Goal: Task Accomplishment & Management: Manage account settings

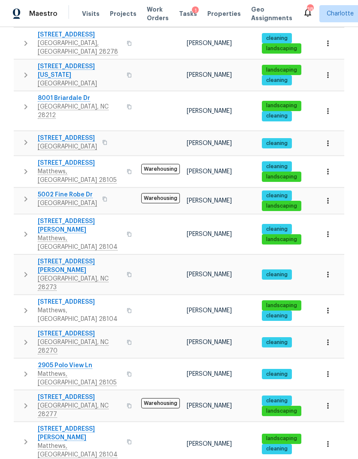
scroll to position [295, 0]
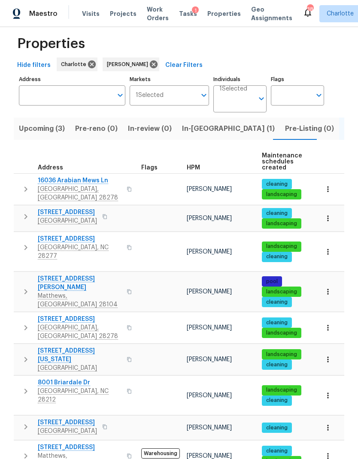
scroll to position [15, 0]
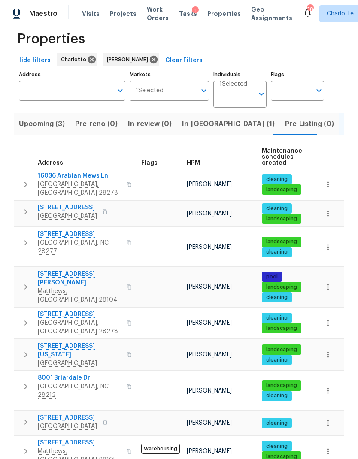
click at [101, 230] on span "10518 Fairway Ridge Rd" at bounding box center [80, 234] width 84 height 9
click at [327, 53] on div "Hide filters Charlotte Ryan Craven Clear Filters" at bounding box center [179, 61] width 330 height 16
click at [208, 113] on button "In-reno (1)" at bounding box center [228, 124] width 103 height 22
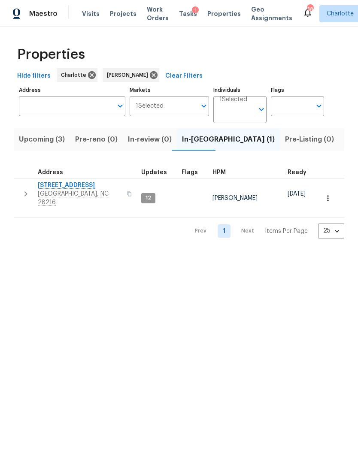
click at [30, 252] on html "Maestro Visits Projects Work Orders Tasks 1 Properties Geo Assignments 38 Charl…" at bounding box center [179, 126] width 358 height 253
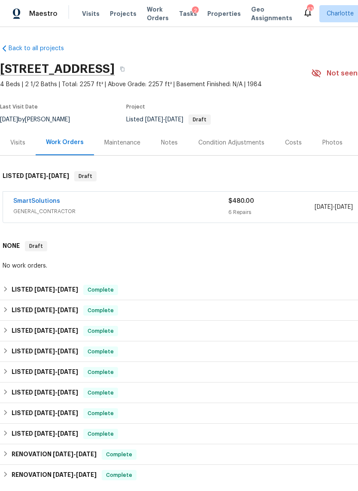
click at [56, 202] on link "SmartSolutions" at bounding box center [36, 201] width 47 height 6
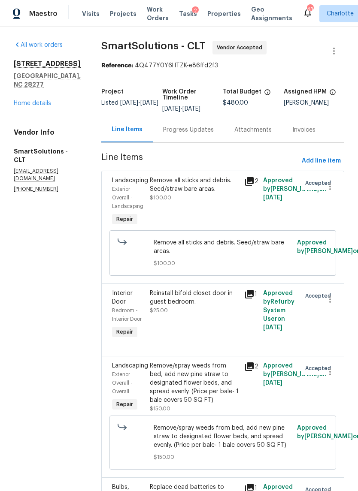
click at [210, 125] on div "Progress Updates" at bounding box center [188, 129] width 71 height 25
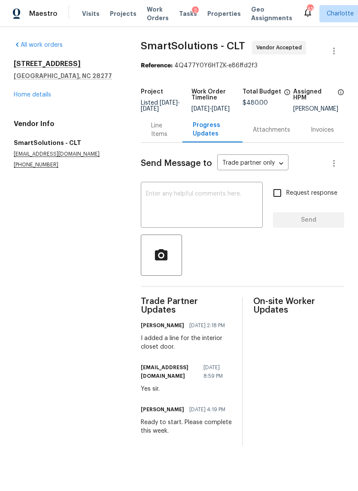
click at [207, 200] on textarea at bounding box center [201, 206] width 111 height 30
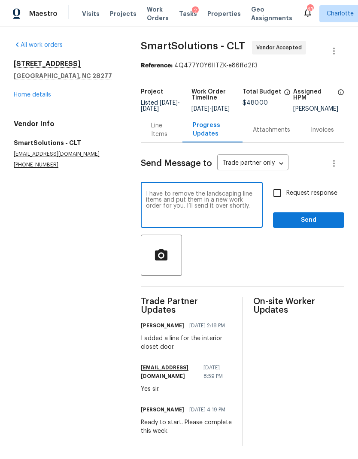
type textarea "I have to remove the landscaping line items and put them in a new work order fo…"
click at [276, 201] on input "Request response" at bounding box center [277, 193] width 18 height 18
checkbox input "true"
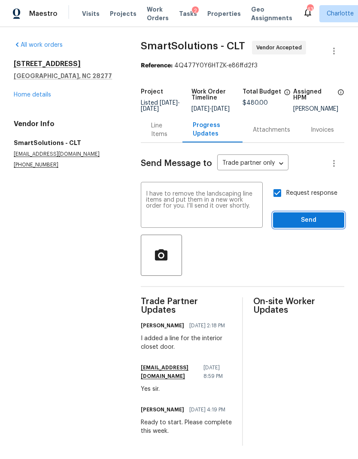
click at [305, 226] on span "Send" at bounding box center [308, 220] width 57 height 11
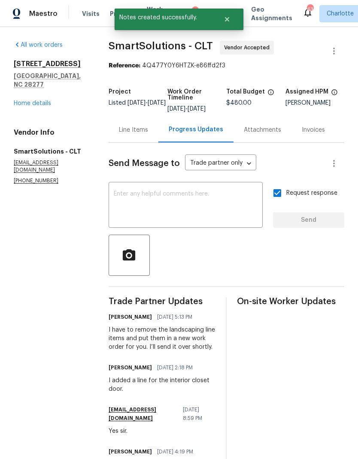
click at [144, 142] on div "Line Items" at bounding box center [133, 129] width 50 height 25
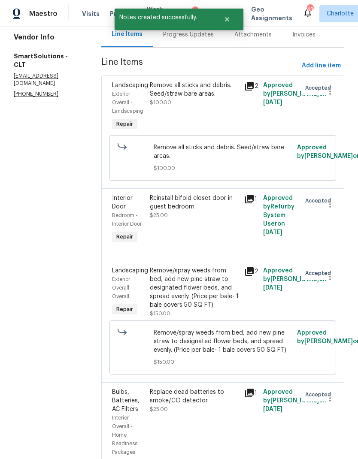
scroll to position [102, 0]
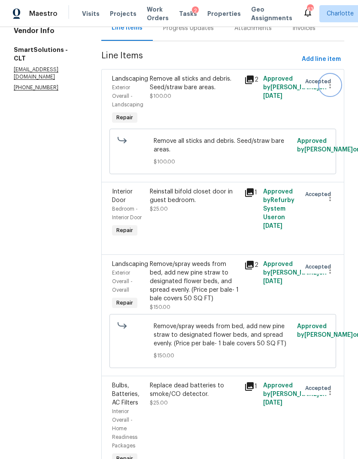
click at [328, 86] on icon "button" at bounding box center [330, 85] width 10 height 10
click at [61, 352] on div at bounding box center [179, 229] width 358 height 459
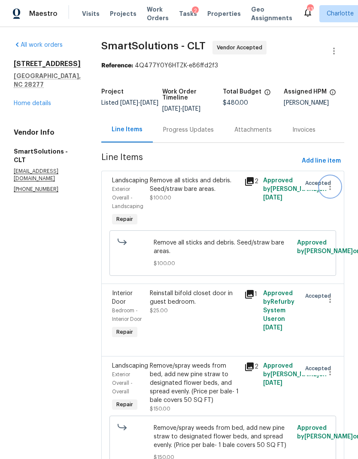
scroll to position [0, 0]
click at [46, 397] on section "All work orders 10518 Fairway Ridge Rd Charlotte, NC 28277 Home details Vendor …" at bounding box center [47, 455] width 67 height 828
click at [331, 186] on icon "button" at bounding box center [330, 186] width 10 height 10
click at [337, 186] on li "Cancel" at bounding box center [333, 187] width 33 height 14
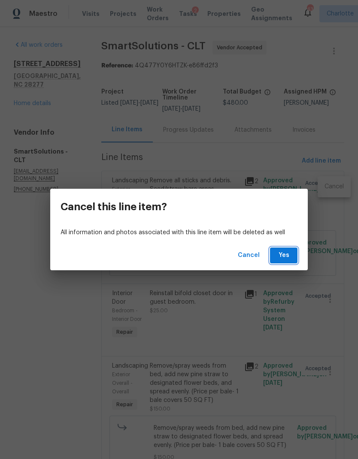
click at [292, 256] on button "Yes" at bounding box center [283, 255] width 27 height 16
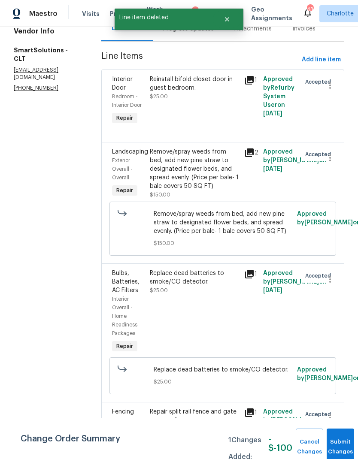
scroll to position [102, 0]
click at [331, 160] on icon "button" at bounding box center [330, 157] width 10 height 10
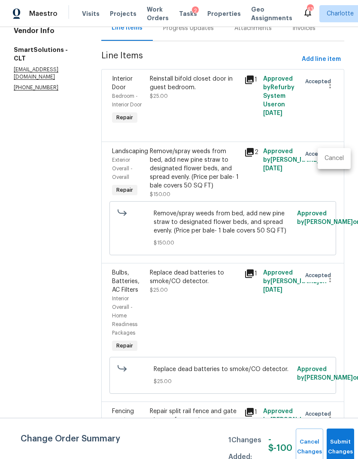
click at [333, 172] on div at bounding box center [179, 229] width 358 height 459
click at [54, 317] on section "All work orders 10518 Fairway Ridge Rd Charlotte, NC 28277 Home details Vendor …" at bounding box center [47, 297] width 67 height 716
click at [334, 157] on icon "button" at bounding box center [330, 157] width 10 height 10
click at [334, 160] on li "Cancel" at bounding box center [333, 158] width 33 height 14
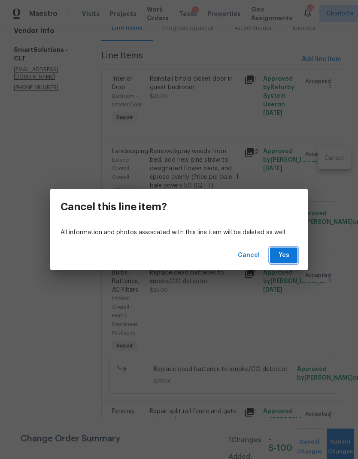
click at [286, 257] on span "Yes" at bounding box center [284, 255] width 14 height 11
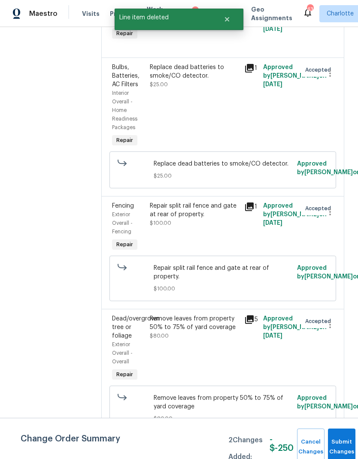
scroll to position [185, 0]
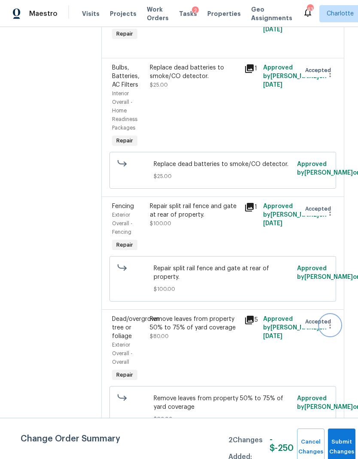
click at [328, 330] on icon "button" at bounding box center [330, 325] width 10 height 10
click at [336, 346] on li "Cancel" at bounding box center [333, 348] width 33 height 14
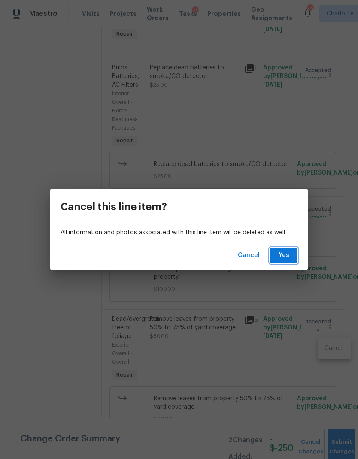
click at [289, 262] on button "Yes" at bounding box center [283, 255] width 27 height 16
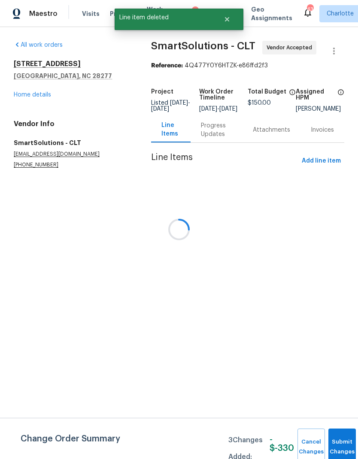
scroll to position [0, 0]
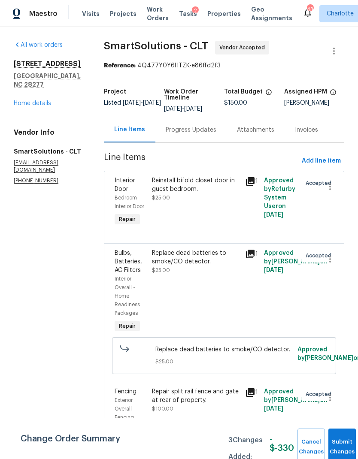
click at [51, 100] on link "Home details" at bounding box center [32, 103] width 37 height 6
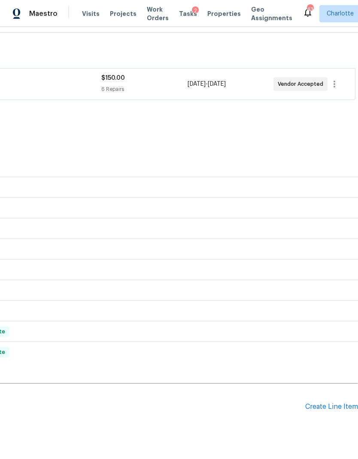
scroll to position [123, 127]
click at [334, 403] on div "Create Line Item" at bounding box center [331, 407] width 53 height 8
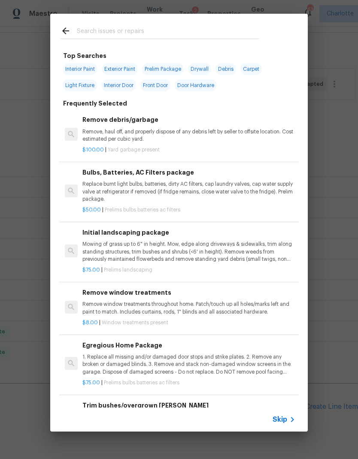
click at [200, 33] on input "text" at bounding box center [168, 32] width 182 height 13
type input "Seed"
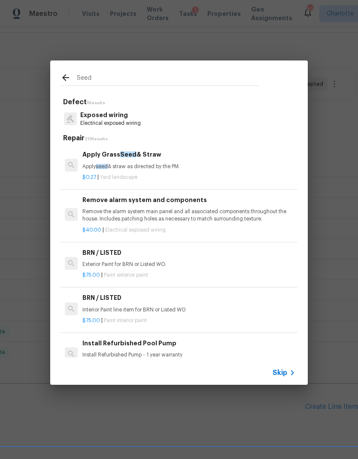
click at [166, 159] on h6 "Apply Grass Seed & Straw" at bounding box center [188, 154] width 213 height 9
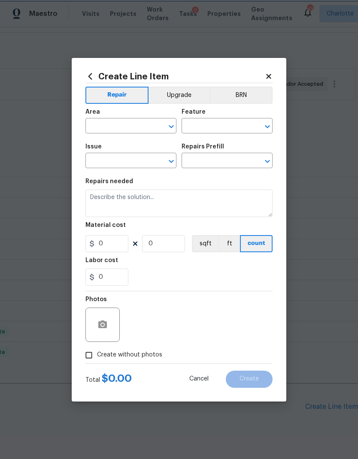
type input "Landscaping"
type input "Apply Grass Seed & Straw $0.27"
type textarea "Apply seed & straw as directed by the PM."
type input "0.27"
type input "1"
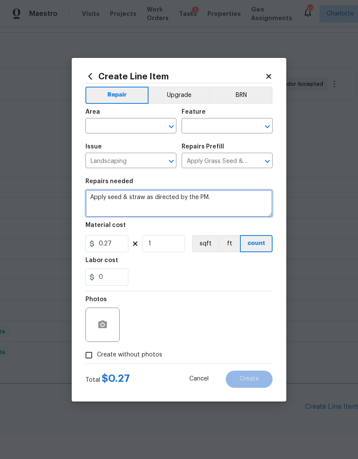
click at [99, 196] on textarea "Apply seed & straw as directed by the PM." at bounding box center [178, 203] width 187 height 27
click at [96, 197] on textarea "Apply seed & straw as directed by the PM." at bounding box center [178, 203] width 187 height 27
click at [218, 202] on textarea "Remove all sticks and debris. Seed/straw bear areas." at bounding box center [178, 203] width 187 height 27
click at [226, 199] on textarea "Remove all sticks and debris. Seed/straw bear areas." at bounding box center [178, 203] width 187 height 27
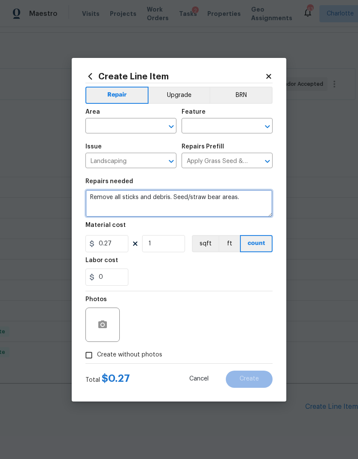
click at [223, 198] on textarea "Remove all sticks and debris. Seed/straw bear areas." at bounding box center [178, 203] width 187 height 27
type textarea "Remove all sticks and debris. Seed/straw bare areas."
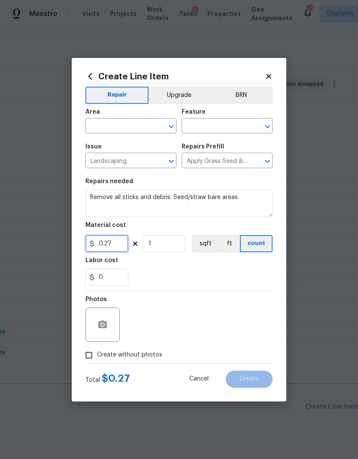
click at [122, 246] on input "0.27" at bounding box center [106, 243] width 43 height 17
type input "100"
click at [130, 124] on input "text" at bounding box center [118, 126] width 67 height 13
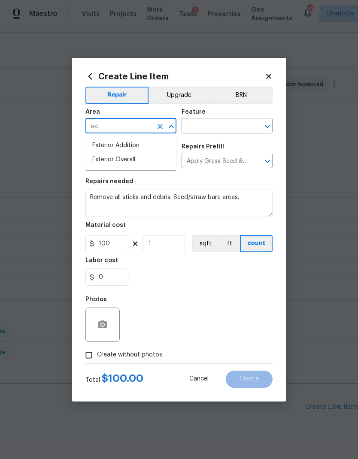
click at [153, 160] on li "Exterior Overall" at bounding box center [130, 160] width 91 height 14
type input "Exterior Overall"
click at [221, 126] on input "text" at bounding box center [214, 126] width 67 height 13
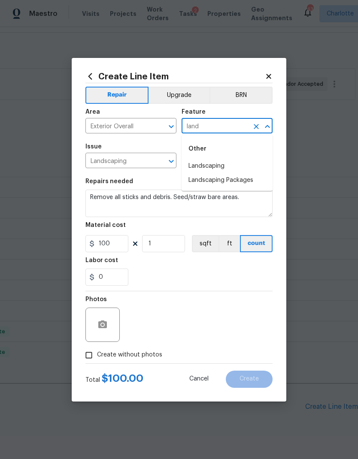
click at [232, 172] on li "Landscaping" at bounding box center [226, 166] width 91 height 14
type input "Landscaping"
click at [105, 325] on icon "button" at bounding box center [102, 324] width 9 height 8
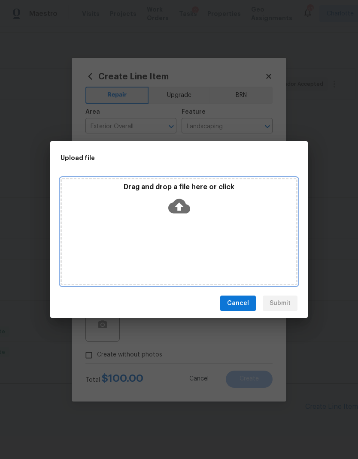
click at [183, 202] on icon at bounding box center [179, 206] width 22 height 15
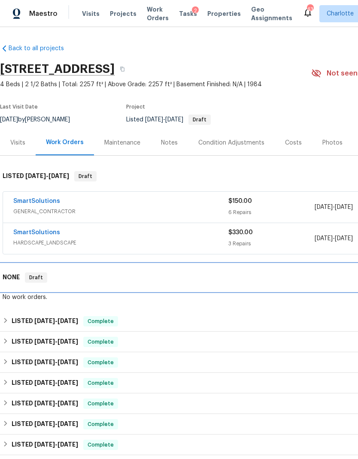
click at [288, 290] on div "NONE Draft" at bounding box center [242, 277] width 484 height 27
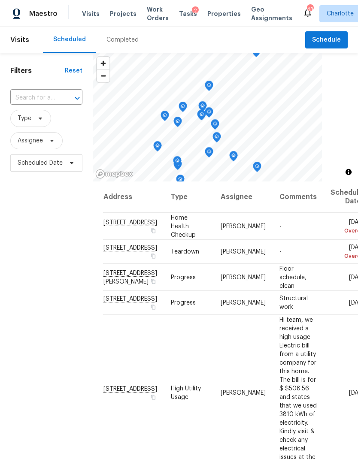
click at [149, 15] on span "Work Orders" at bounding box center [158, 13] width 22 height 17
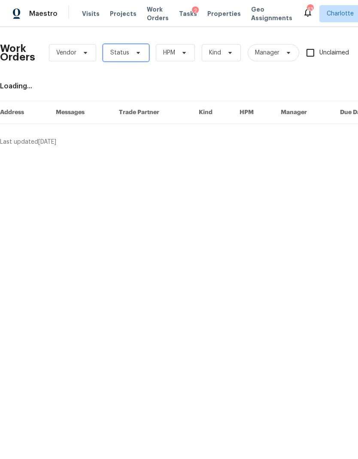
click at [135, 54] on icon at bounding box center [138, 52] width 7 height 7
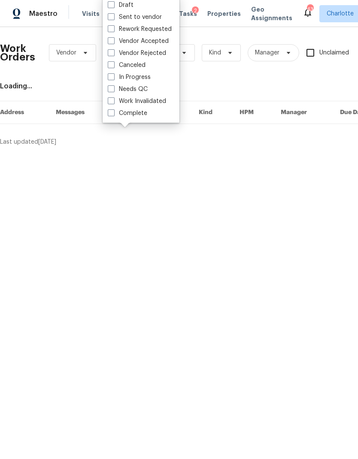
click at [144, 93] on label "Needs QC" at bounding box center [128, 89] width 40 height 9
click at [113, 90] on input "Needs QC" at bounding box center [111, 88] width 6 height 6
checkbox input "true"
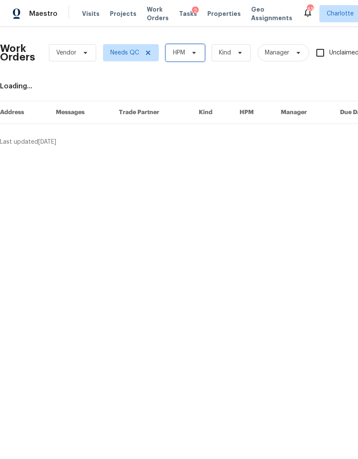
click at [190, 52] on span at bounding box center [192, 52] width 9 height 7
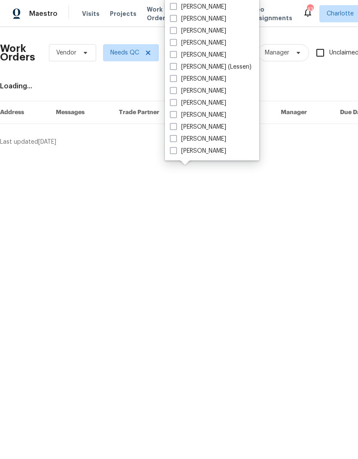
scroll to position [106, 0]
click at [210, 152] on label "[PERSON_NAME]" at bounding box center [198, 151] width 56 height 9
click at [175, 152] on input "[PERSON_NAME]" at bounding box center [173, 150] width 6 height 6
checkbox input "true"
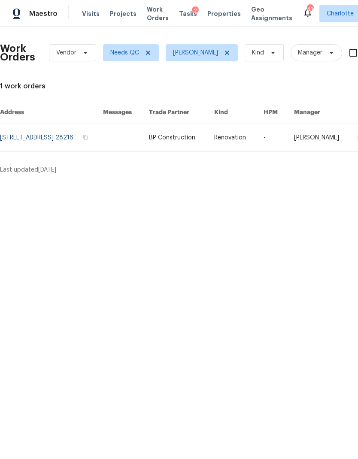
click at [35, 20] on div "Maestro" at bounding box center [28, 13] width 57 height 17
